Goal: Task Accomplishment & Management: Manage account settings

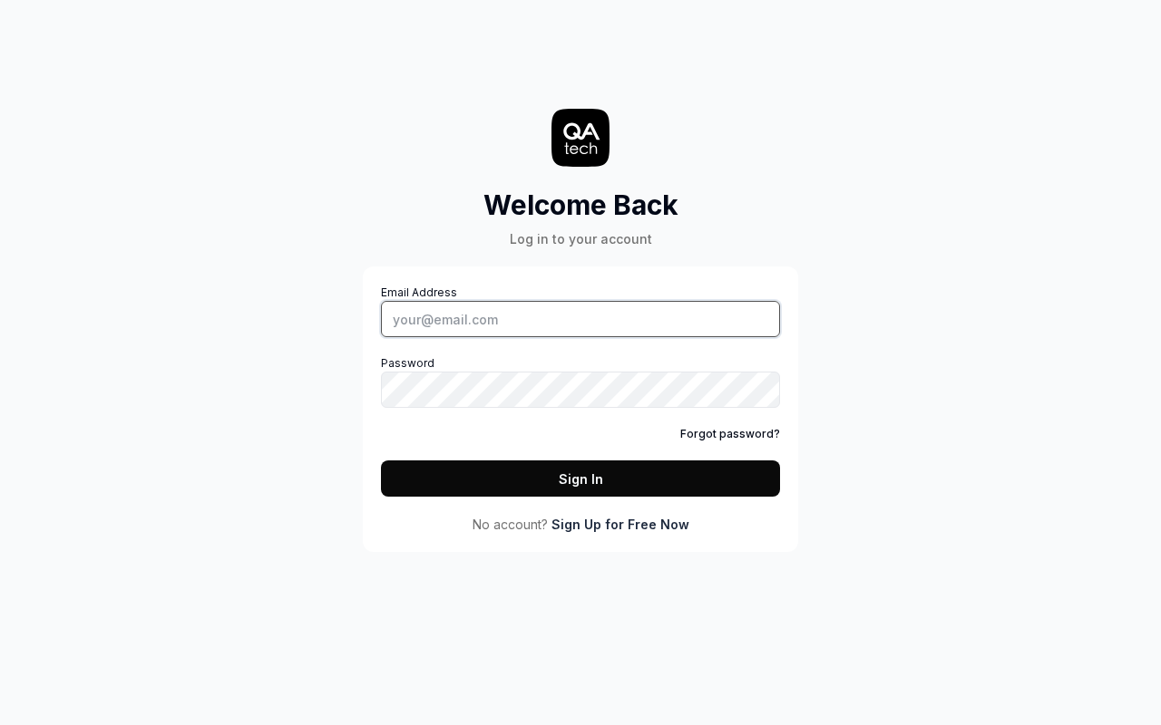
click at [580, 319] on input "Email Address" at bounding box center [580, 319] width 399 height 36
type input "foo@bar.se"
click at [580, 479] on button "Sign In" at bounding box center [580, 479] width 399 height 36
